Goal: Information Seeking & Learning: Understand process/instructions

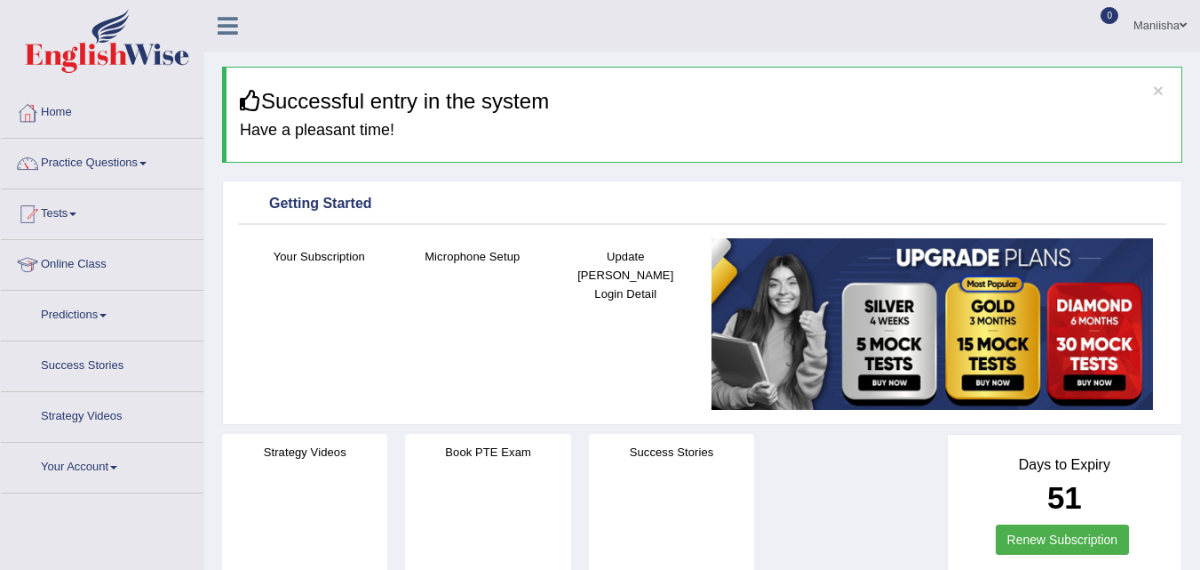
click at [84, 161] on link "Practice Questions" at bounding box center [102, 161] width 203 height 44
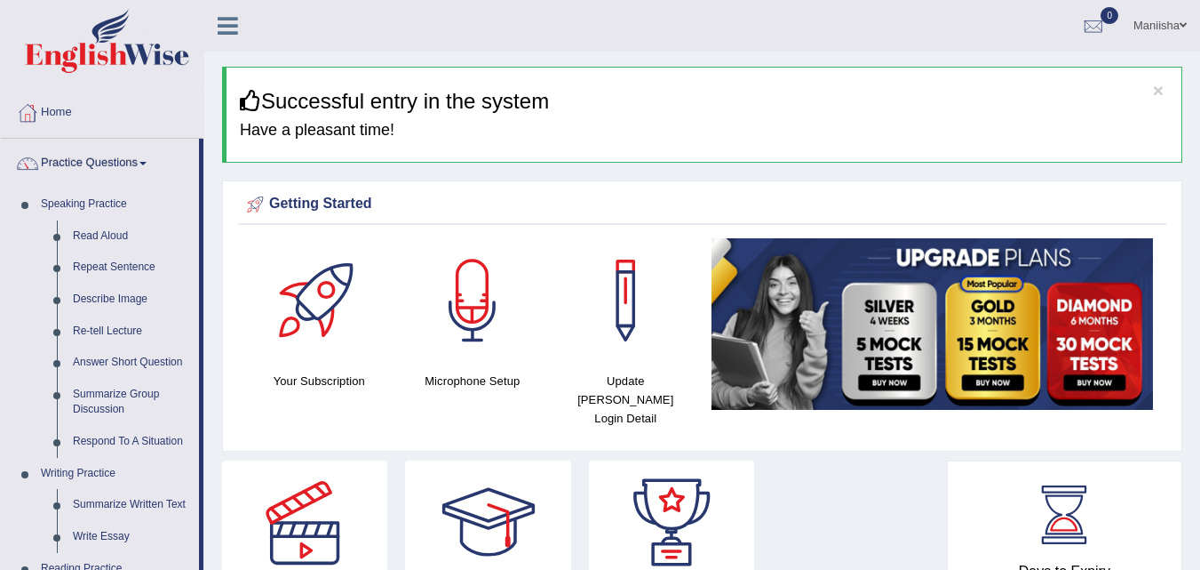
click at [84, 161] on link "Practice Questions" at bounding box center [100, 161] width 198 height 44
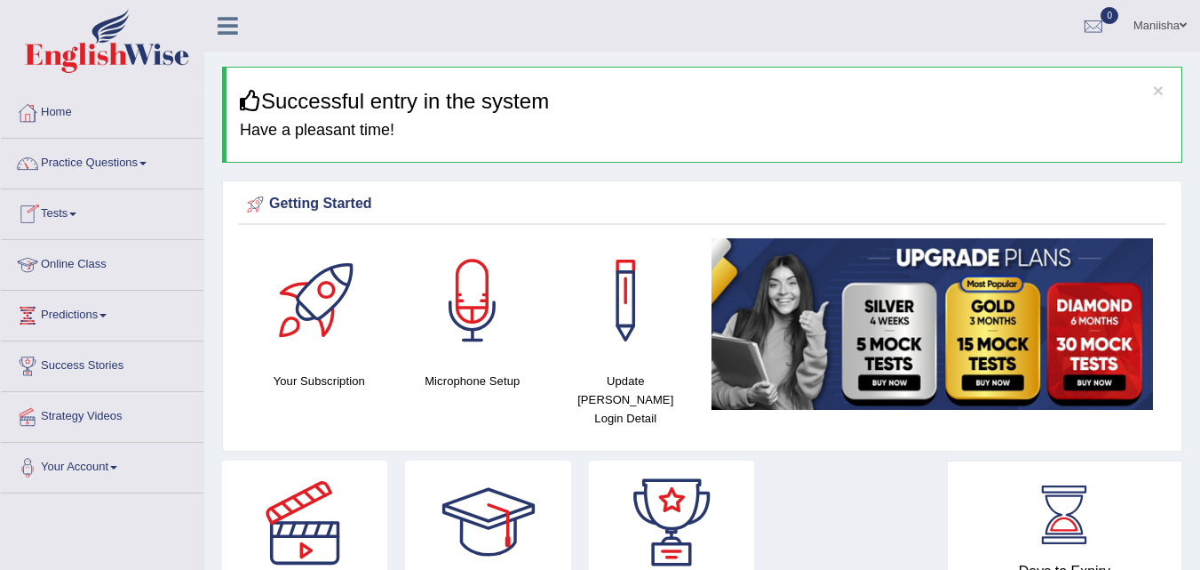
click at [76, 261] on link "Online Class" at bounding box center [102, 262] width 203 height 44
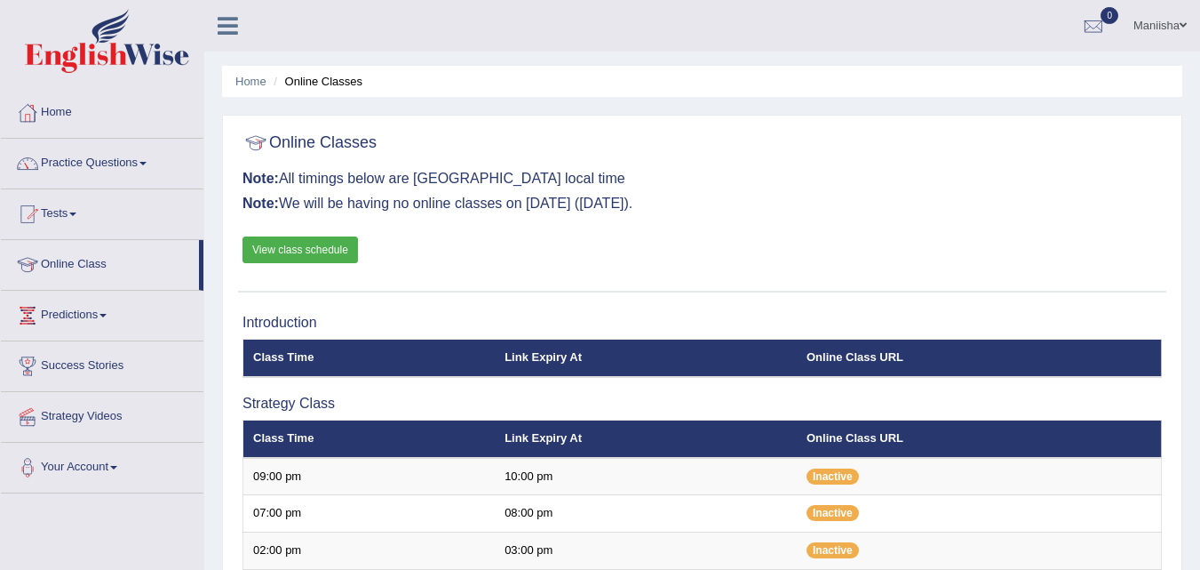
click at [279, 249] on link "View class schedule" at bounding box center [301, 249] width 116 height 27
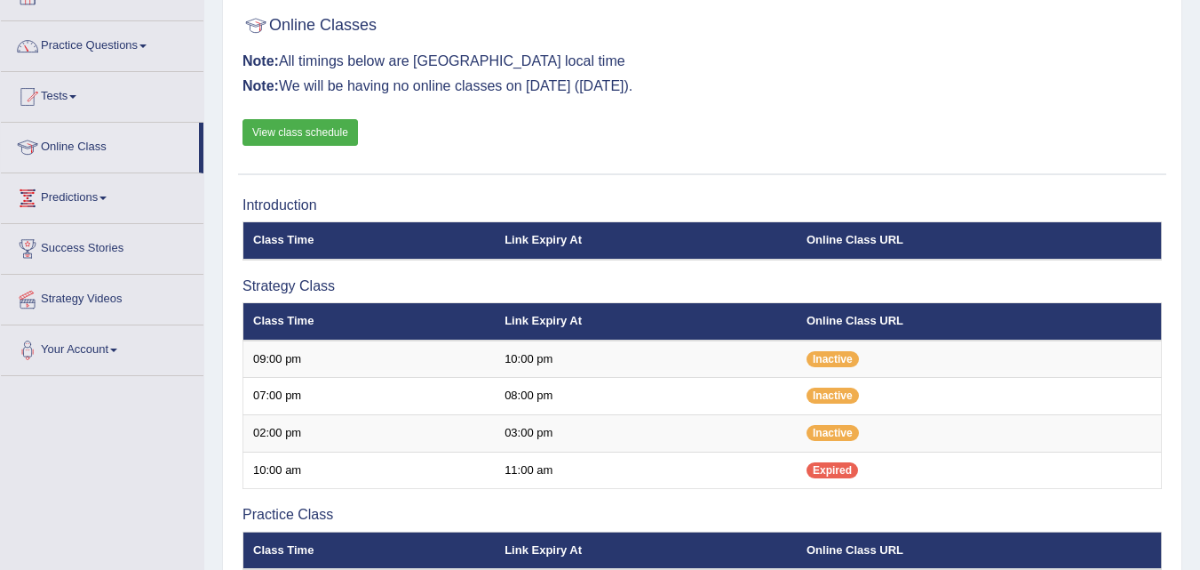
scroll to position [14, 0]
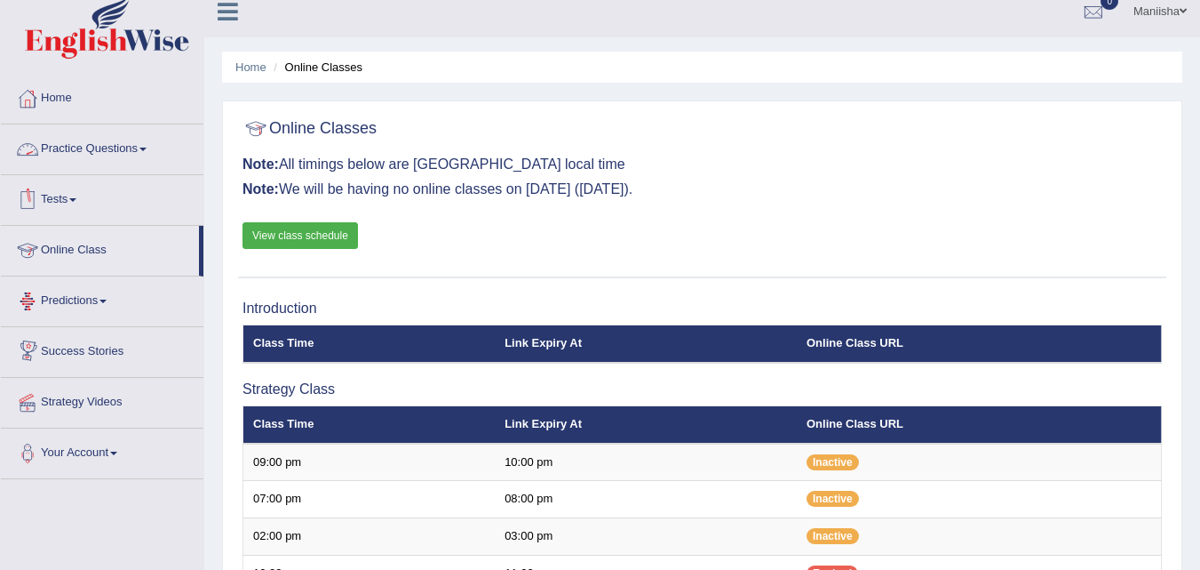
click at [112, 144] on link "Practice Questions" at bounding box center [102, 146] width 203 height 44
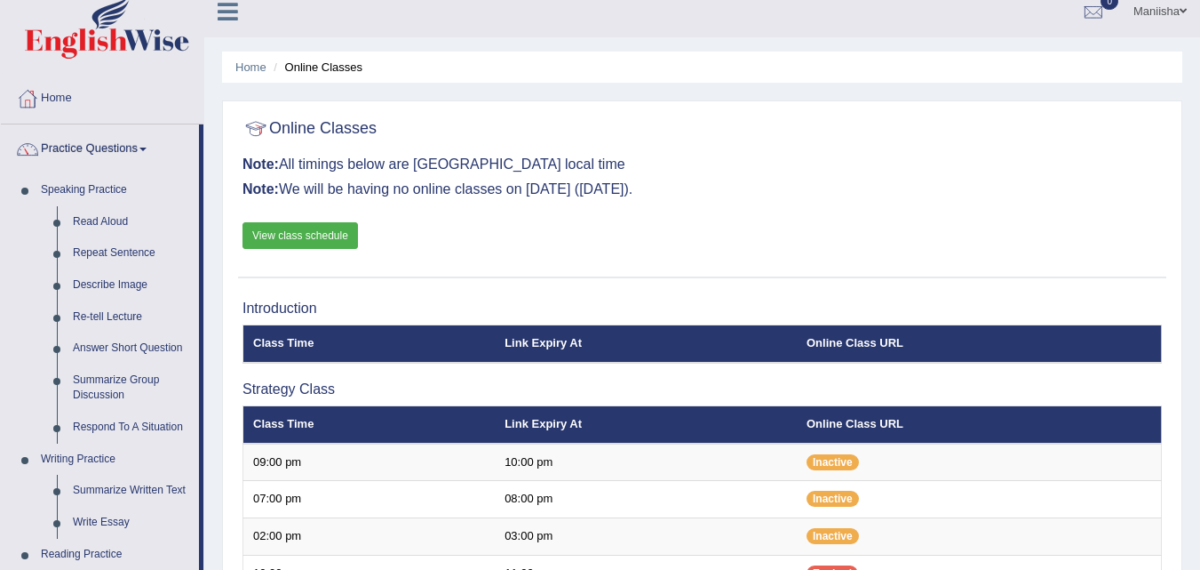
click at [112, 144] on link "Practice Questions" at bounding box center [100, 146] width 198 height 44
